Goal: Find specific page/section: Find specific page/section

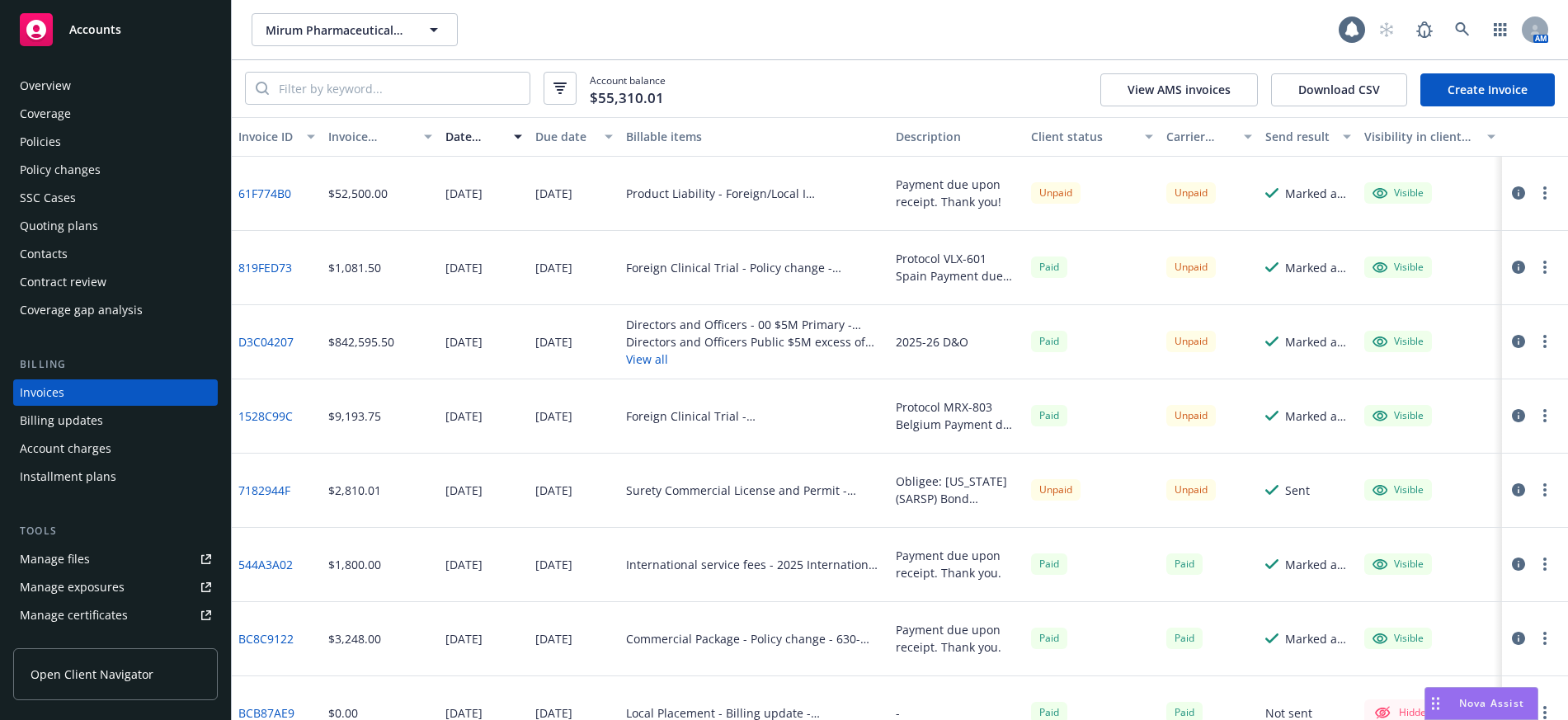
scroll to position [7, 0]
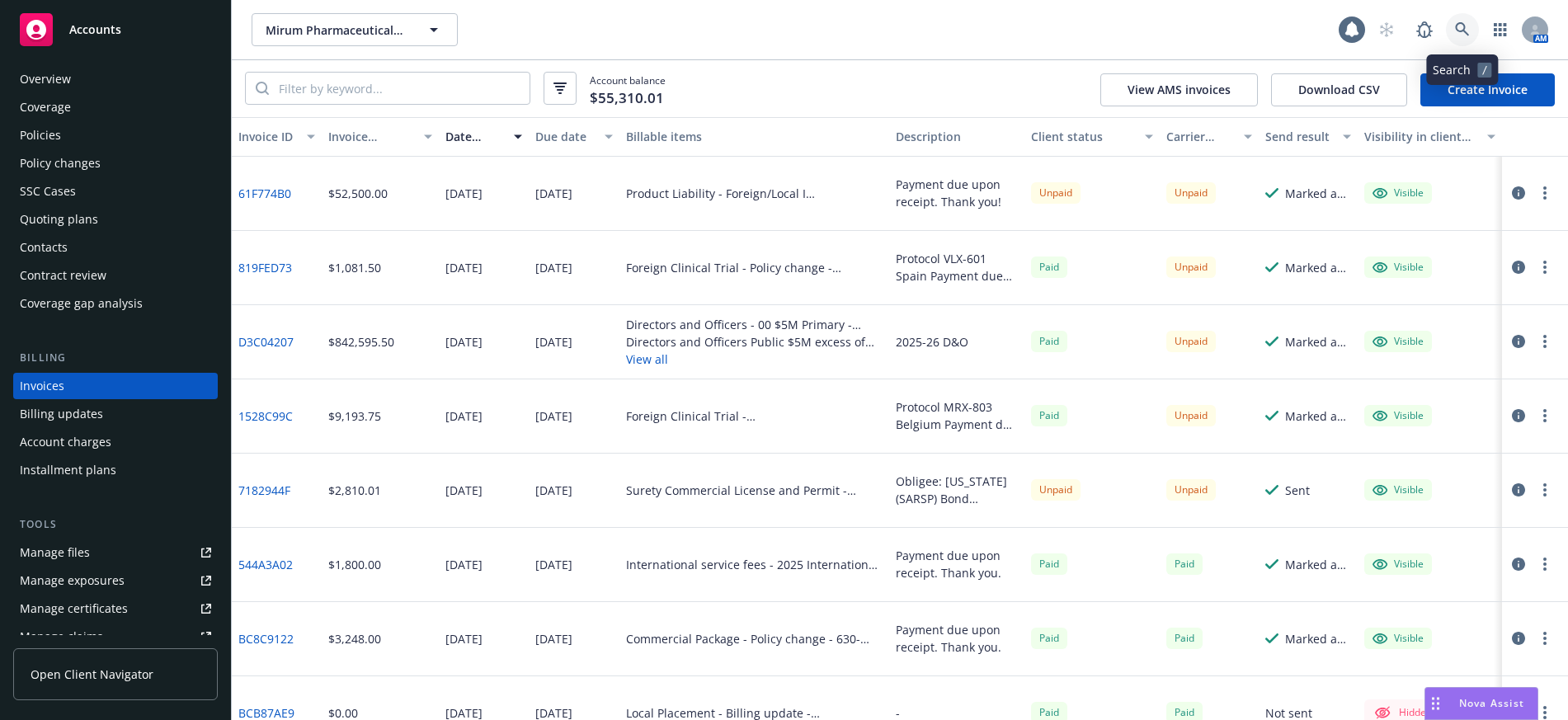
click at [1464, 31] on icon at bounding box center [1462, 29] width 14 height 14
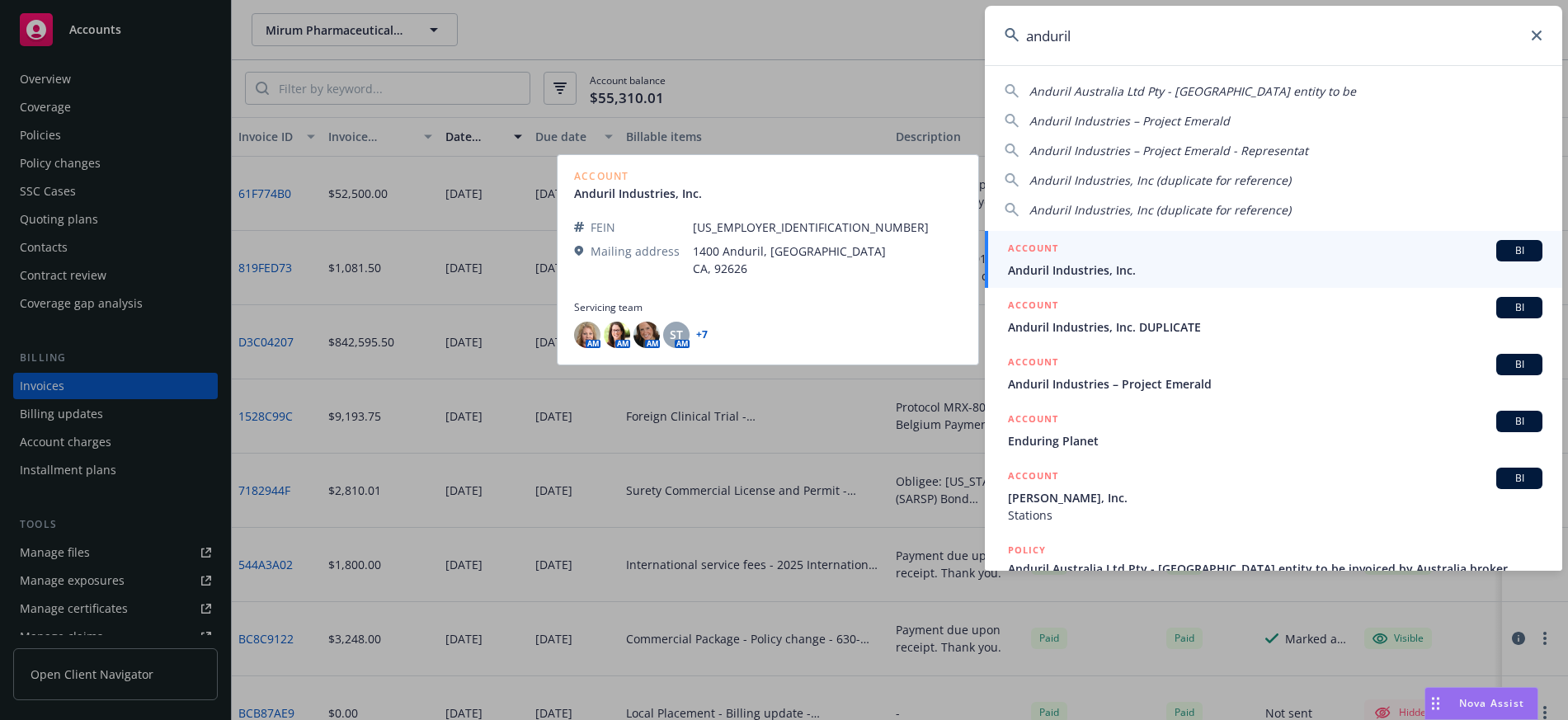
type input "anduril"
click at [1078, 268] on span "Anduril Industries, Inc." at bounding box center [1275, 270] width 535 height 17
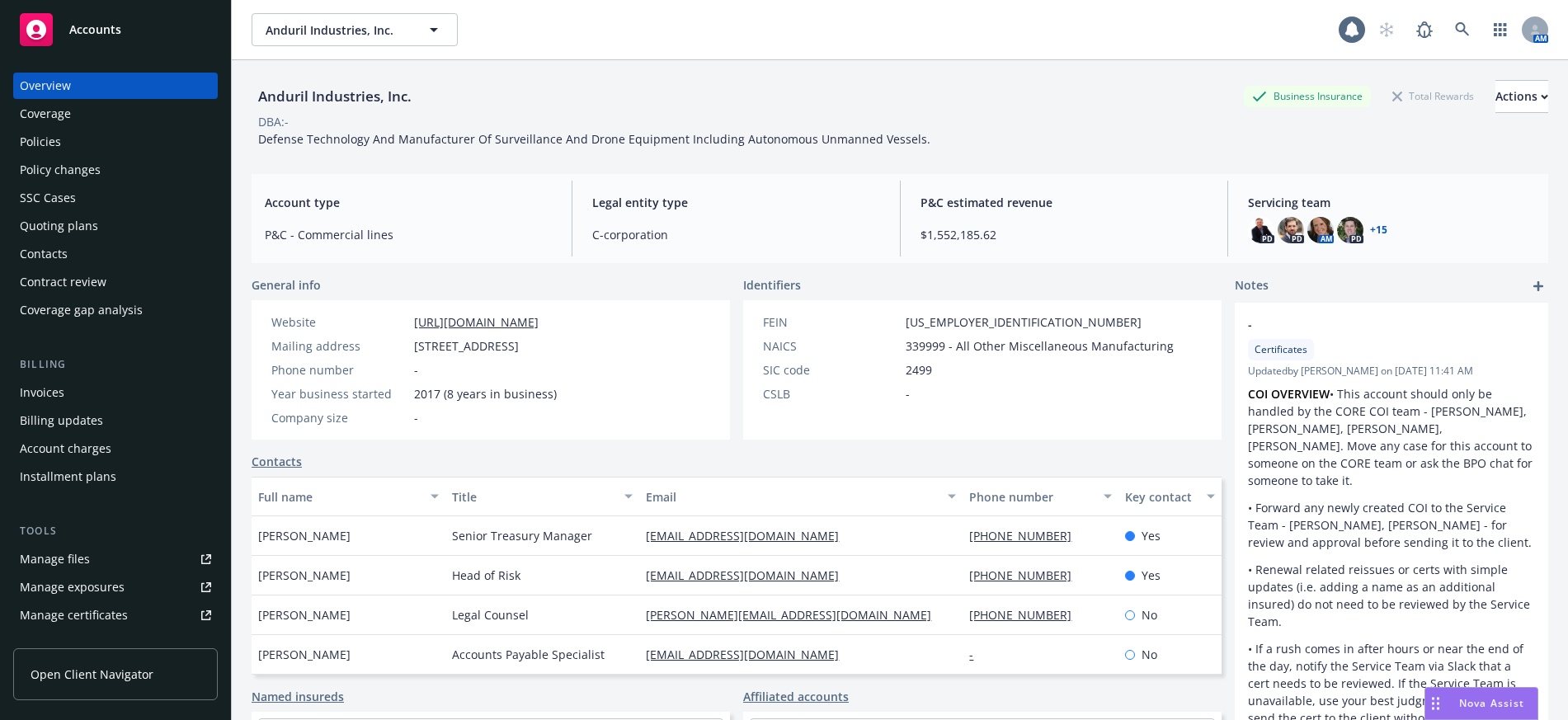
click at [53, 139] on div "Policies" at bounding box center [40, 142] width 41 height 27
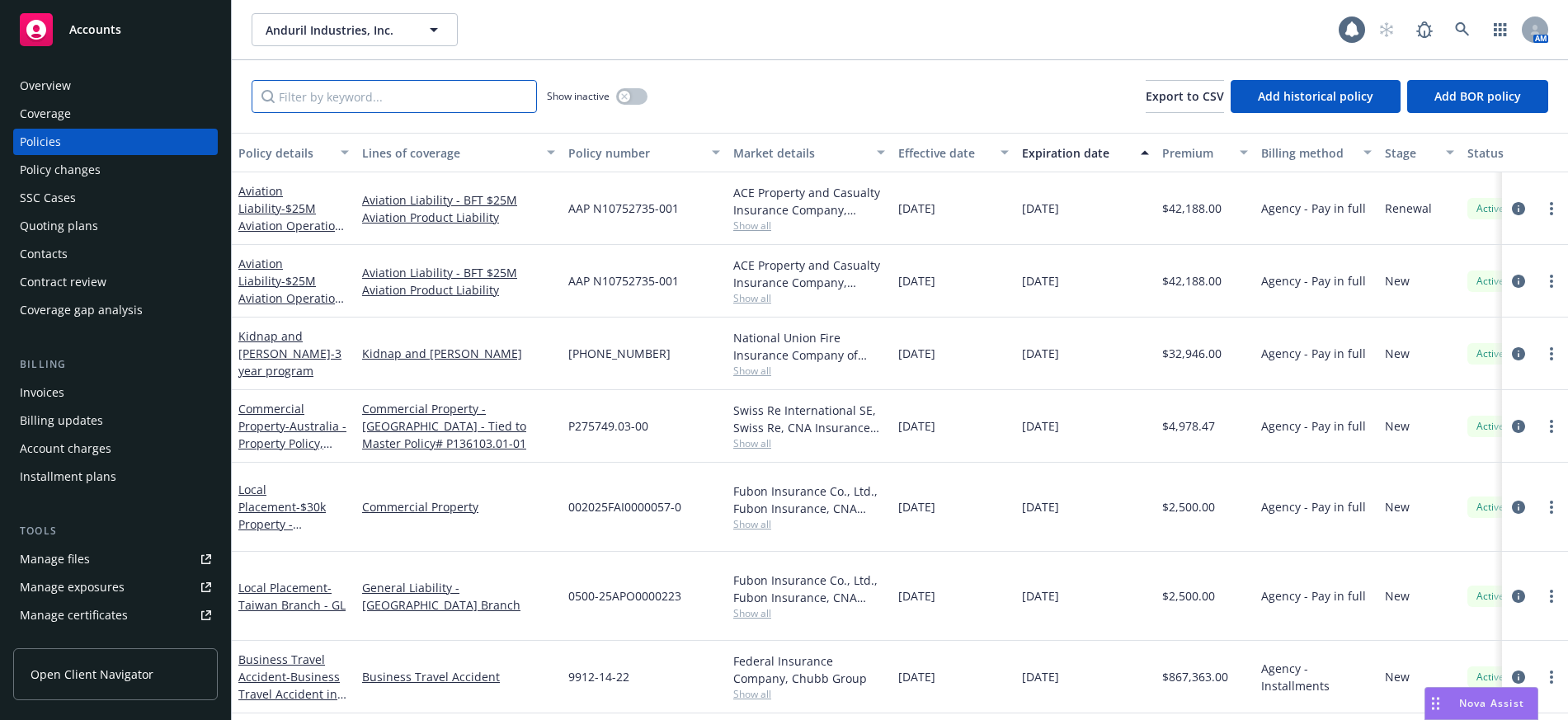
click at [316, 100] on input "Filter by keyword..." at bounding box center [394, 96] width 286 height 33
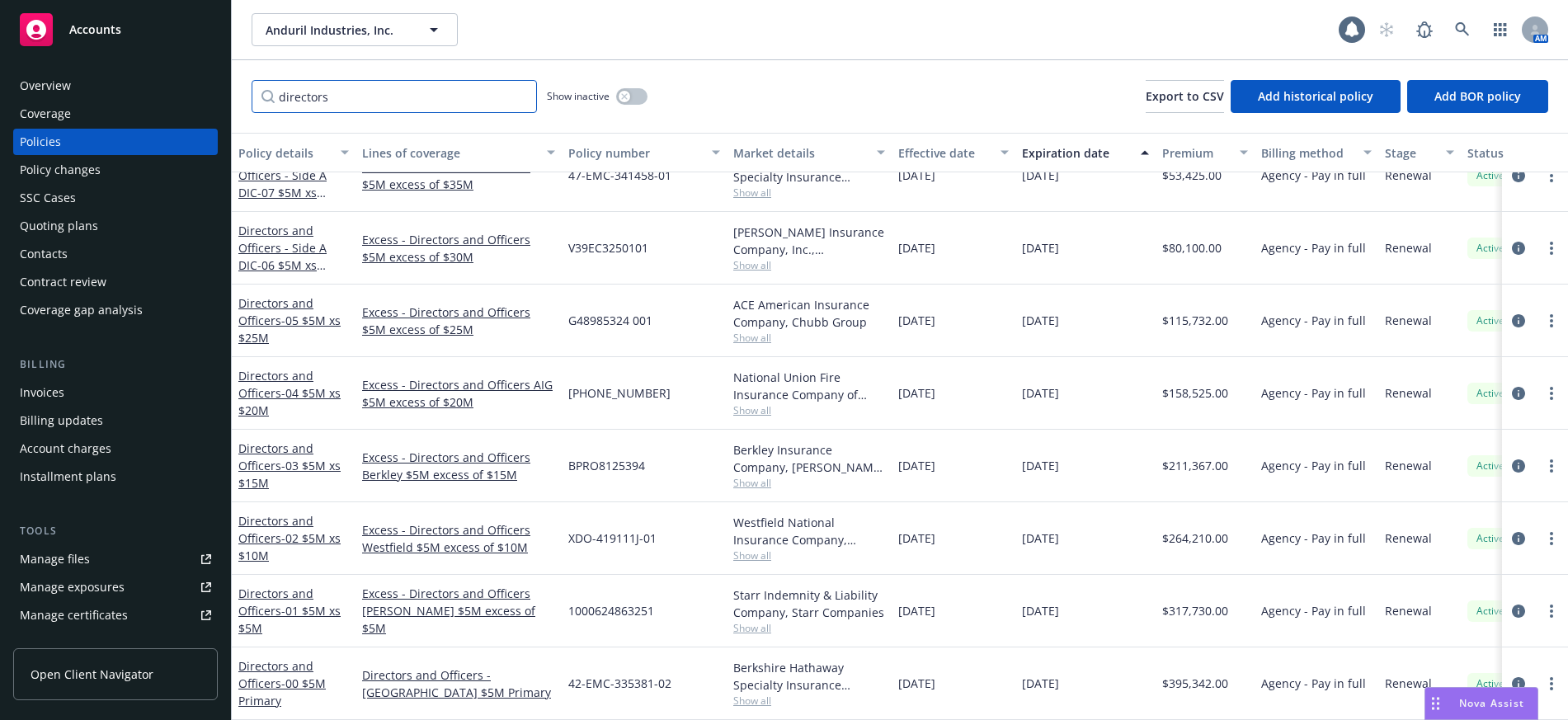
scroll to position [45, 0]
type input "directors"
